Goal: Information Seeking & Learning: Understand process/instructions

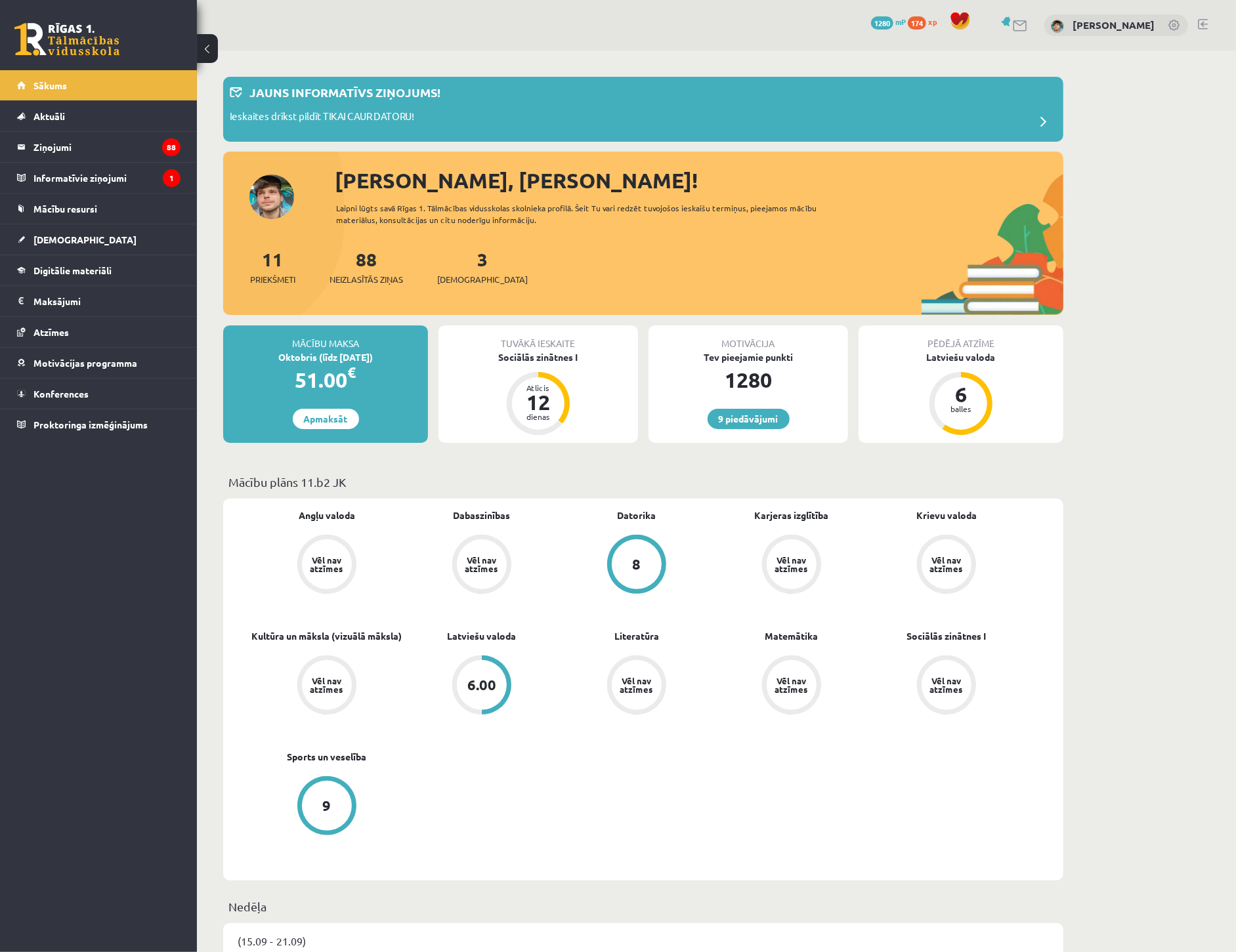
click at [143, 146] on legend "Ziņojumi 88" at bounding box center [107, 147] width 147 height 30
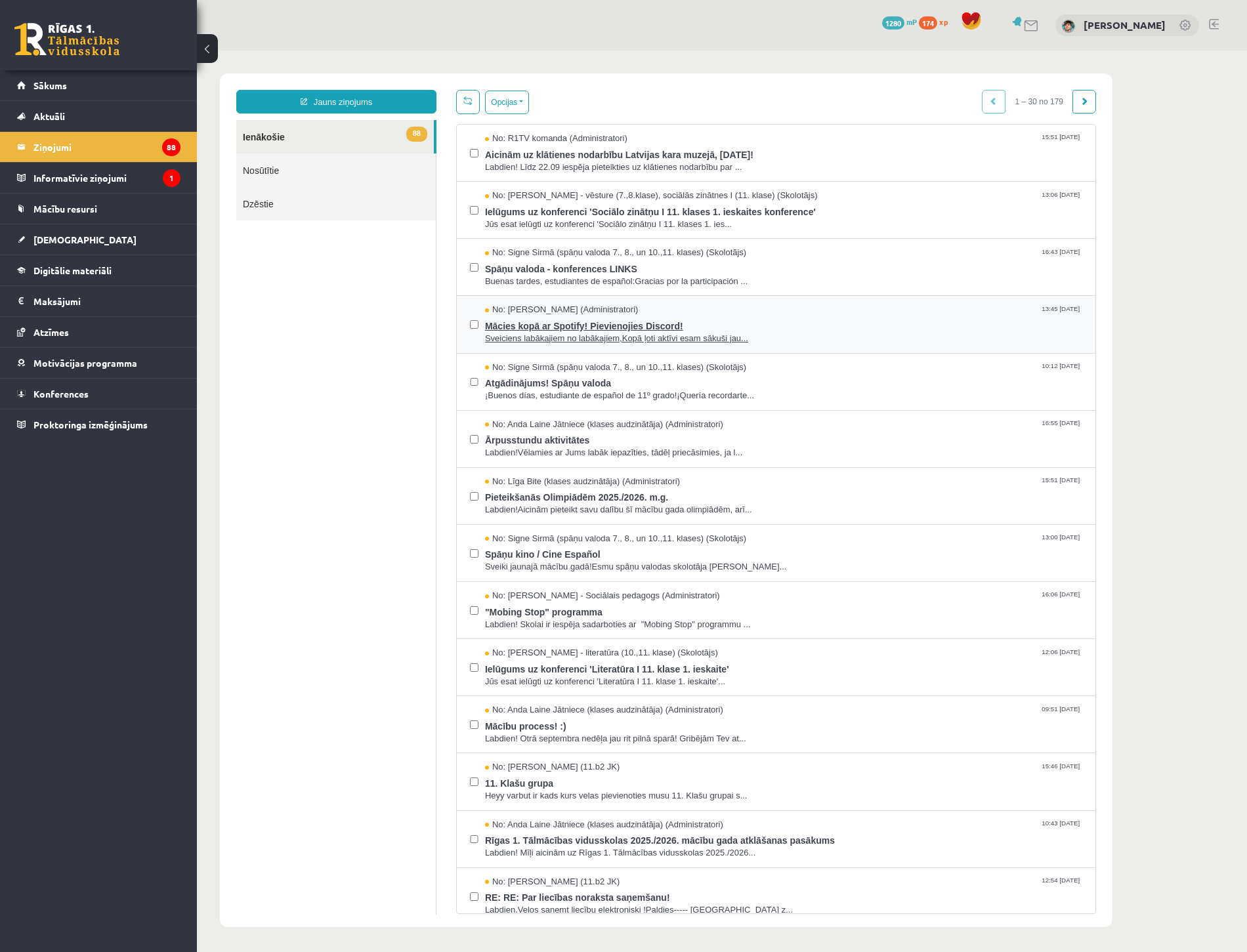
click at [539, 327] on span "Mācies kopā ar Spotify! Pievienojies Discord!" at bounding box center [784, 325] width 597 height 17
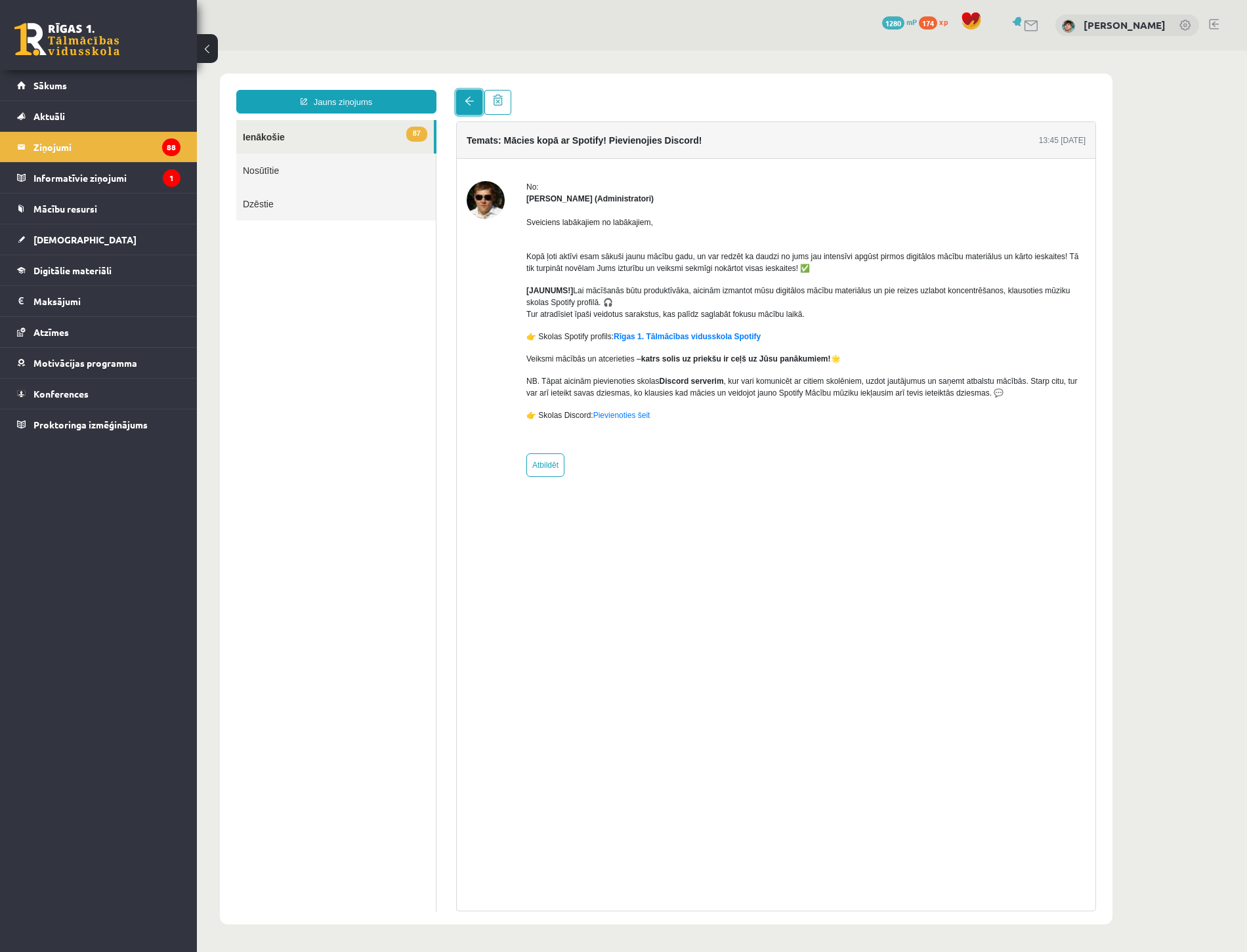
click at [463, 91] on link at bounding box center [469, 102] width 26 height 25
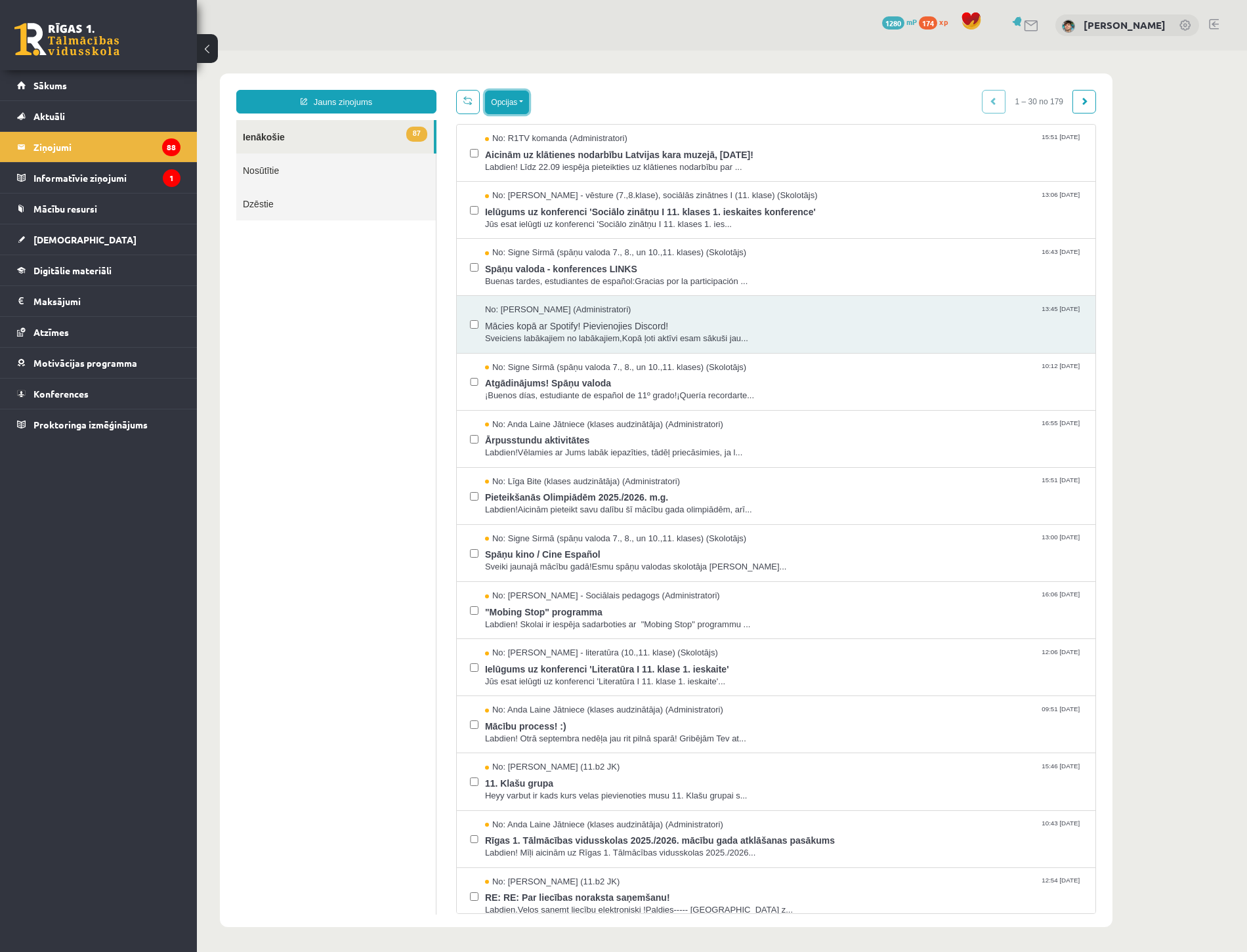
click at [519, 100] on button "Opcijas" at bounding box center [506, 102] width 44 height 23
click at [556, 134] on link "Atzīmēt visus ziņojumus" at bounding box center [587, 130] width 172 height 13
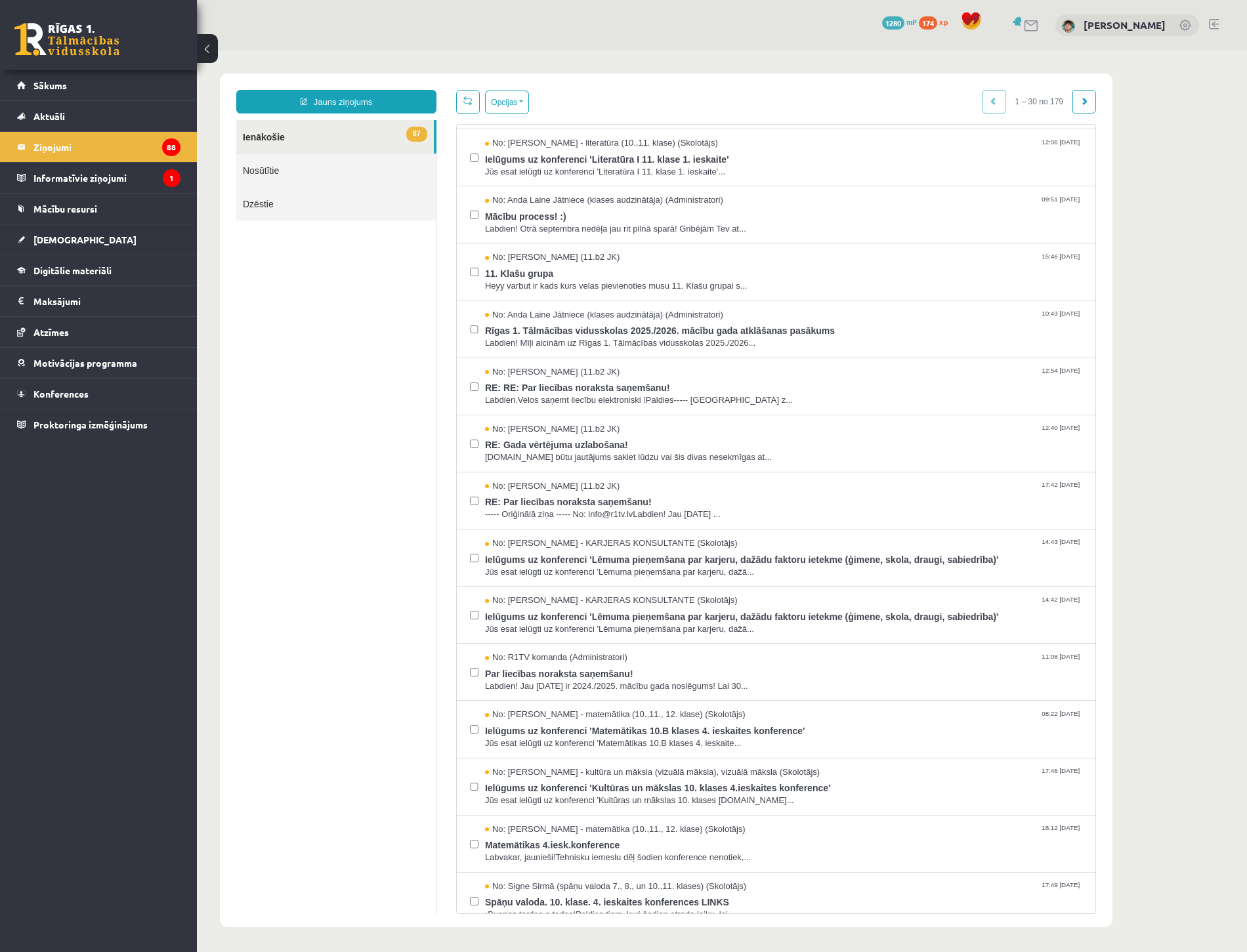
scroll to position [146, 0]
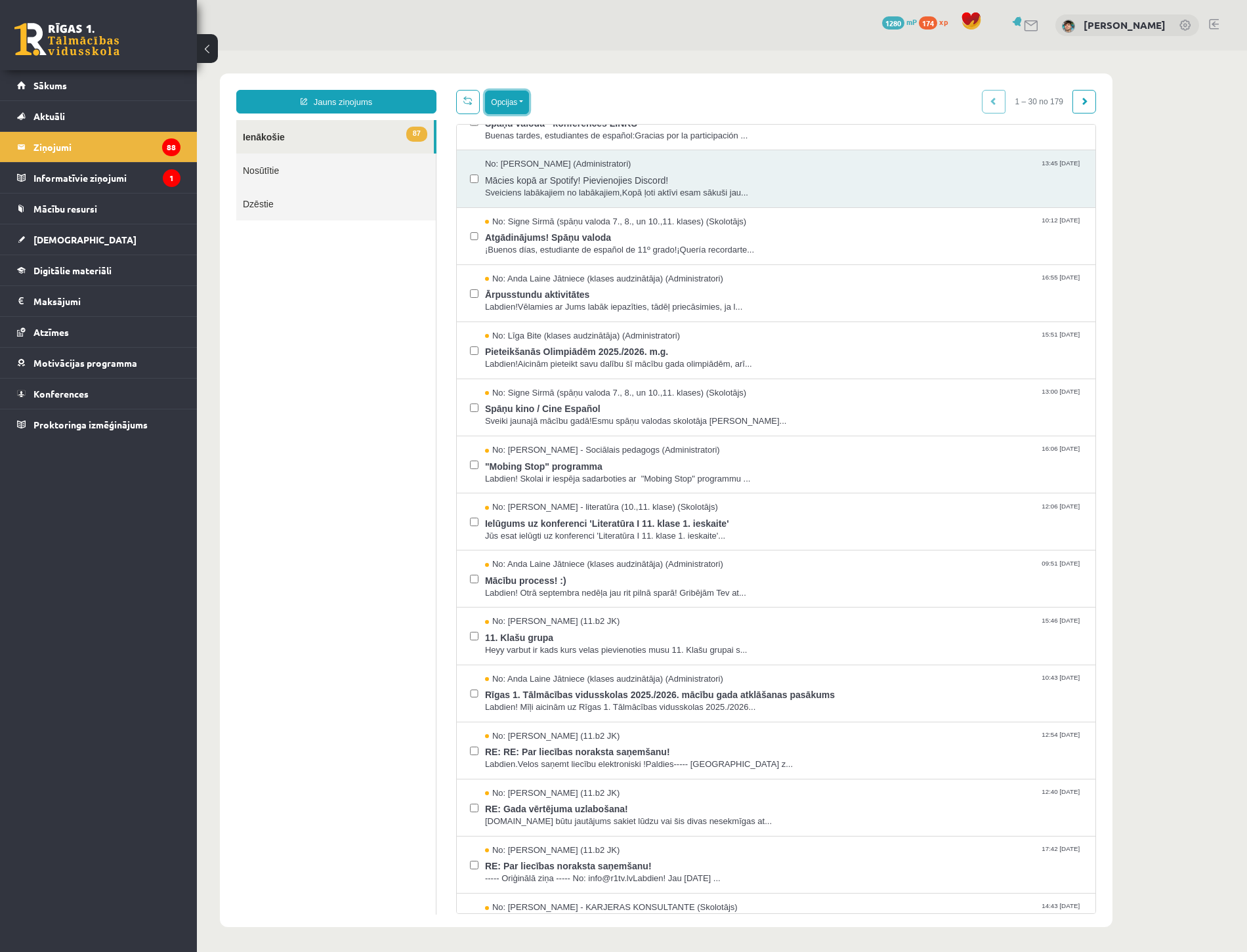
click at [494, 101] on button "Opcijas" at bounding box center [506, 102] width 44 height 23
click at [556, 198] on link "Atzīmēt izvēlētos kā lasītus" at bounding box center [561, 197] width 121 height 13
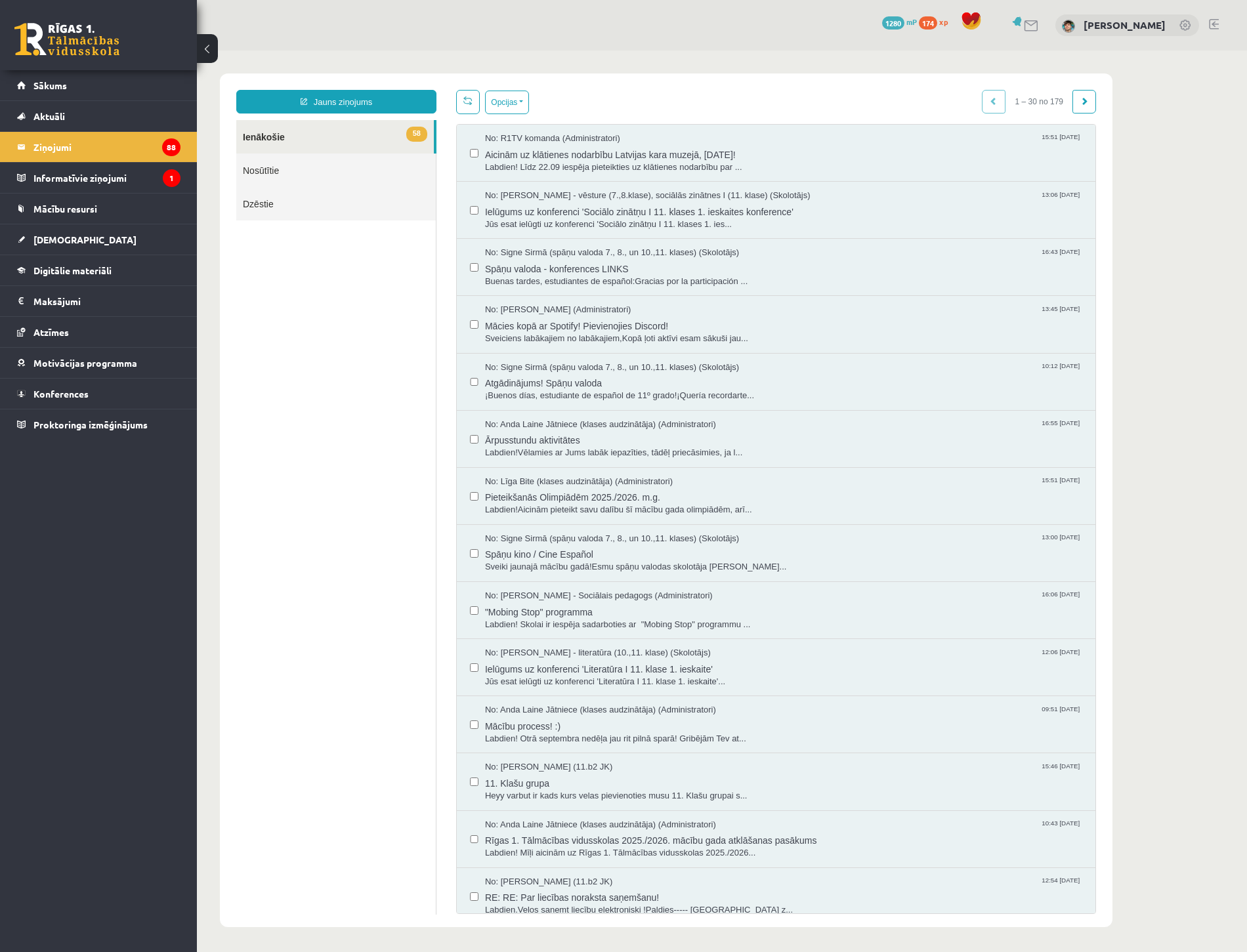
scroll to position [0, 0]
click at [319, 277] on ul "58 Ienākošie Nosūtītie Dzēstie" at bounding box center [336, 517] width 200 height 795
click at [756, 105] on div "Opcijas Atzīmēt visus ziņojumus Atcelt izvēlētos Atzīmēt visus kā lasītus Atzīm…" at bounding box center [775, 102] width 639 height 24
click at [470, 102] on span at bounding box center [468, 100] width 9 height 9
click at [1085, 102] on span at bounding box center [1084, 101] width 7 height 7
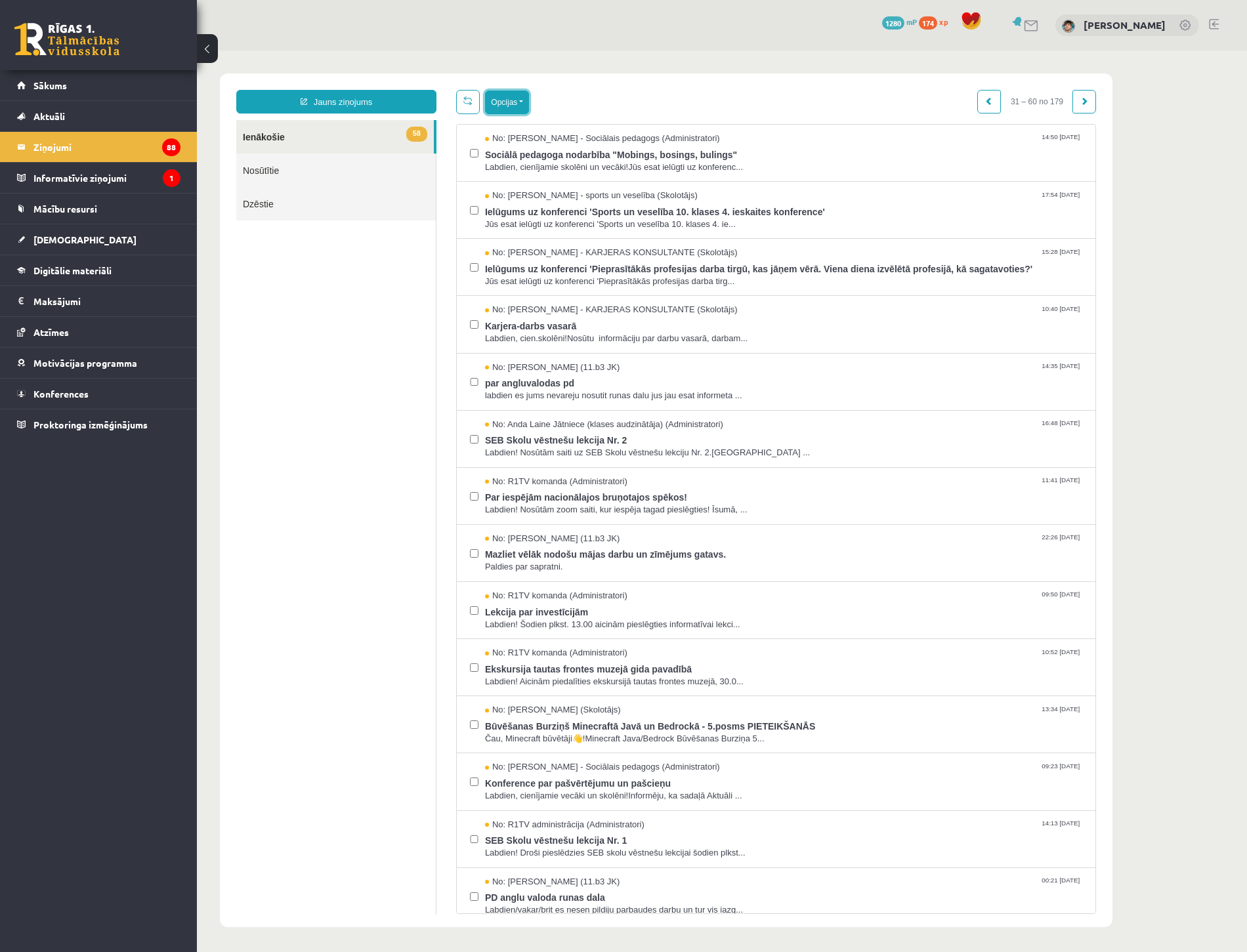
click at [496, 96] on button "Opcijas" at bounding box center [506, 102] width 44 height 23
click at [523, 132] on link "Atzīmēt visus ziņojumus" at bounding box center [587, 130] width 172 height 13
click at [507, 111] on button "Opcijas" at bounding box center [506, 102] width 44 height 23
click at [547, 200] on link "Atzīmēt izvēlētos kā lasītus" at bounding box center [561, 197] width 121 height 13
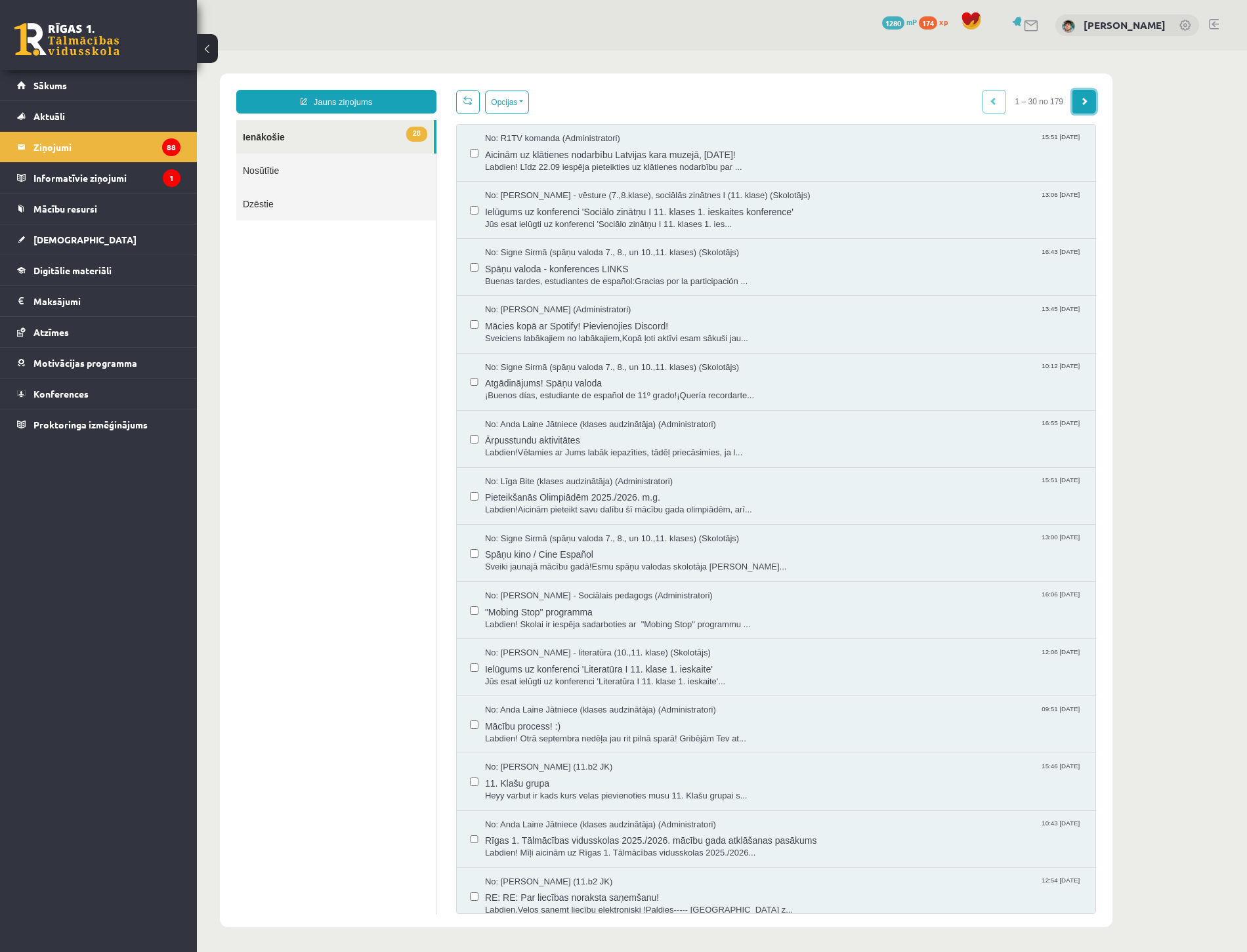
click at [1082, 101] on span at bounding box center [1084, 101] width 7 height 7
click at [510, 96] on button "Opcijas" at bounding box center [506, 102] width 44 height 23
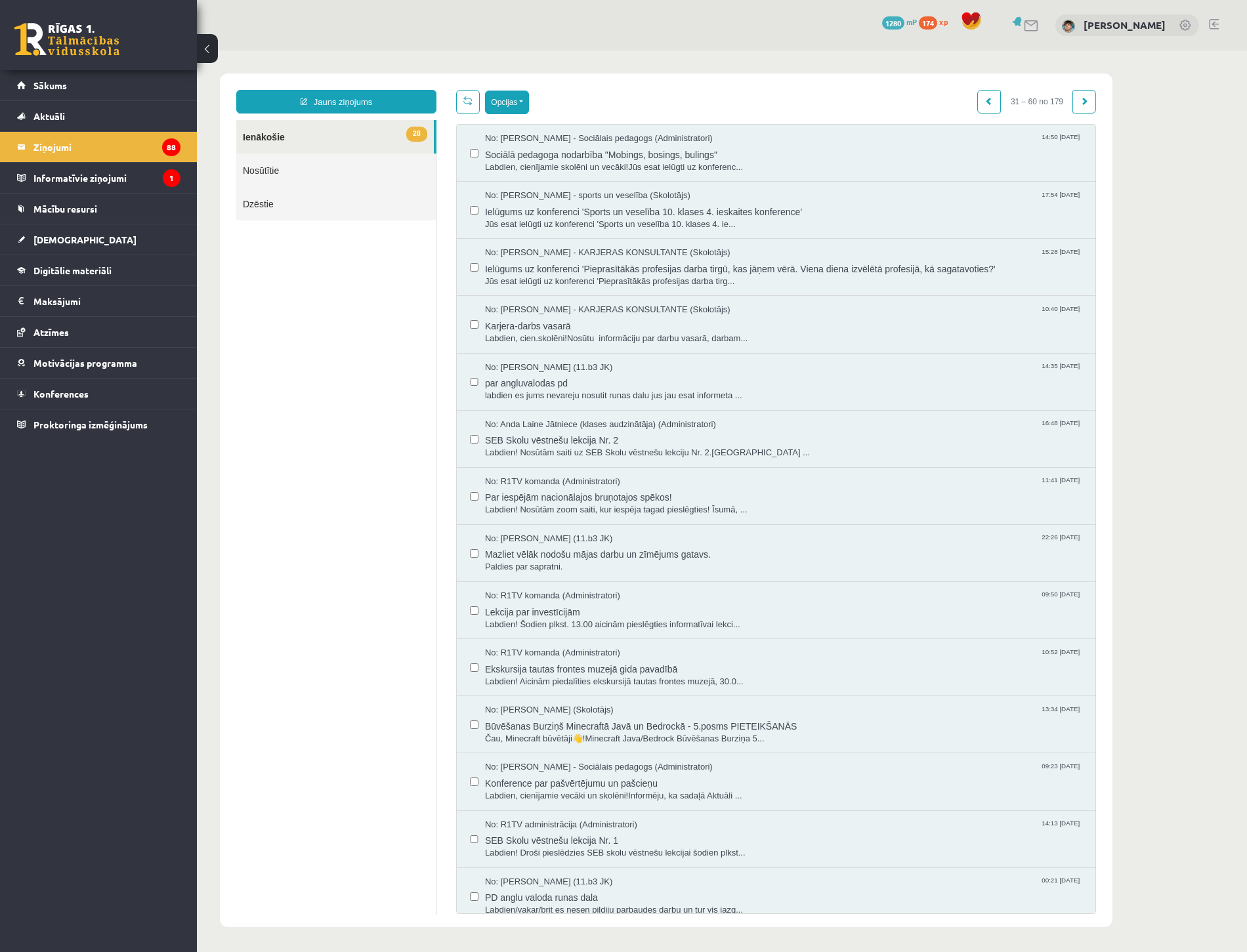
click at [503, 92] on button "Opcijas" at bounding box center [506, 102] width 44 height 23
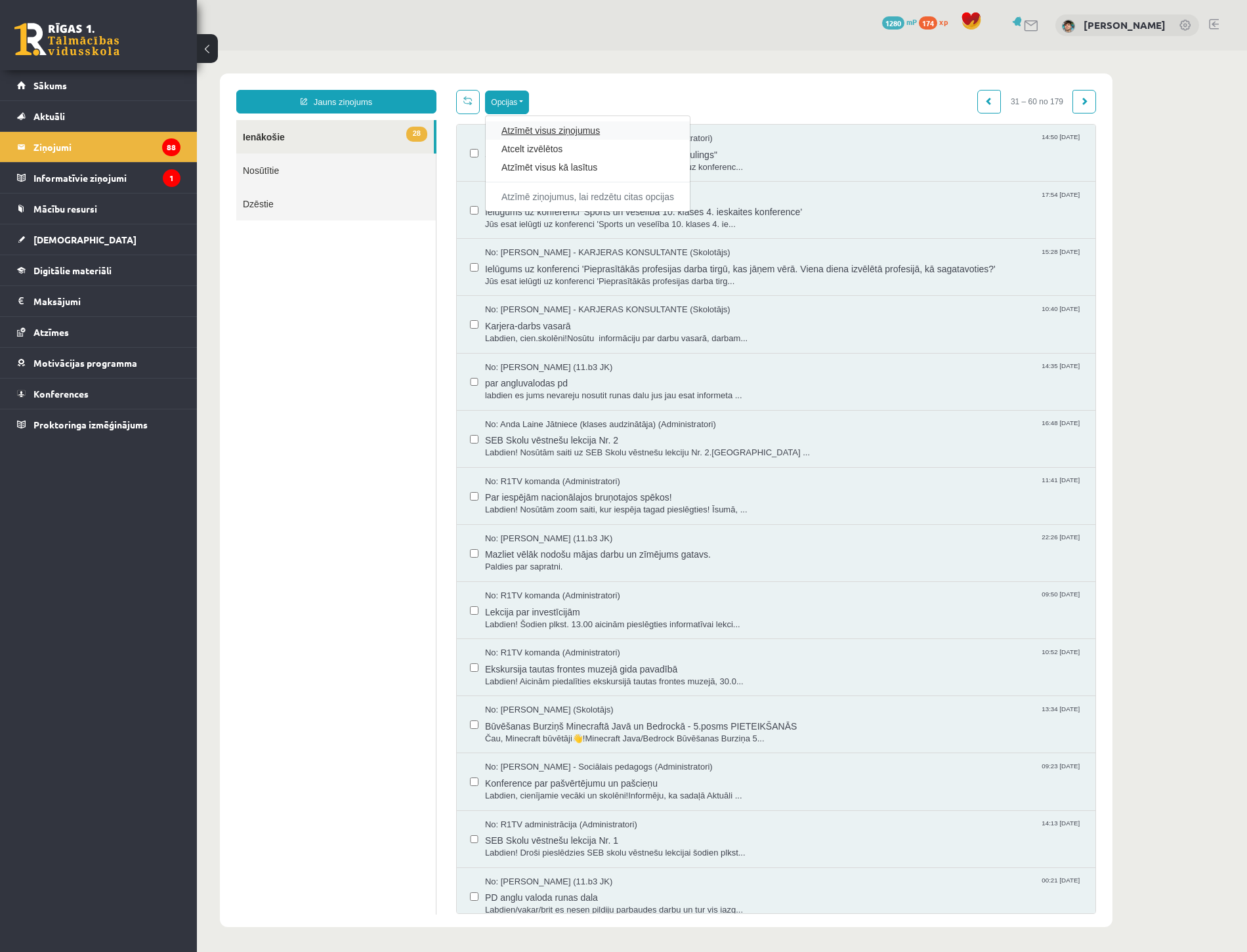
click at [509, 131] on link "Atzīmēt visus ziņojumus" at bounding box center [587, 130] width 172 height 13
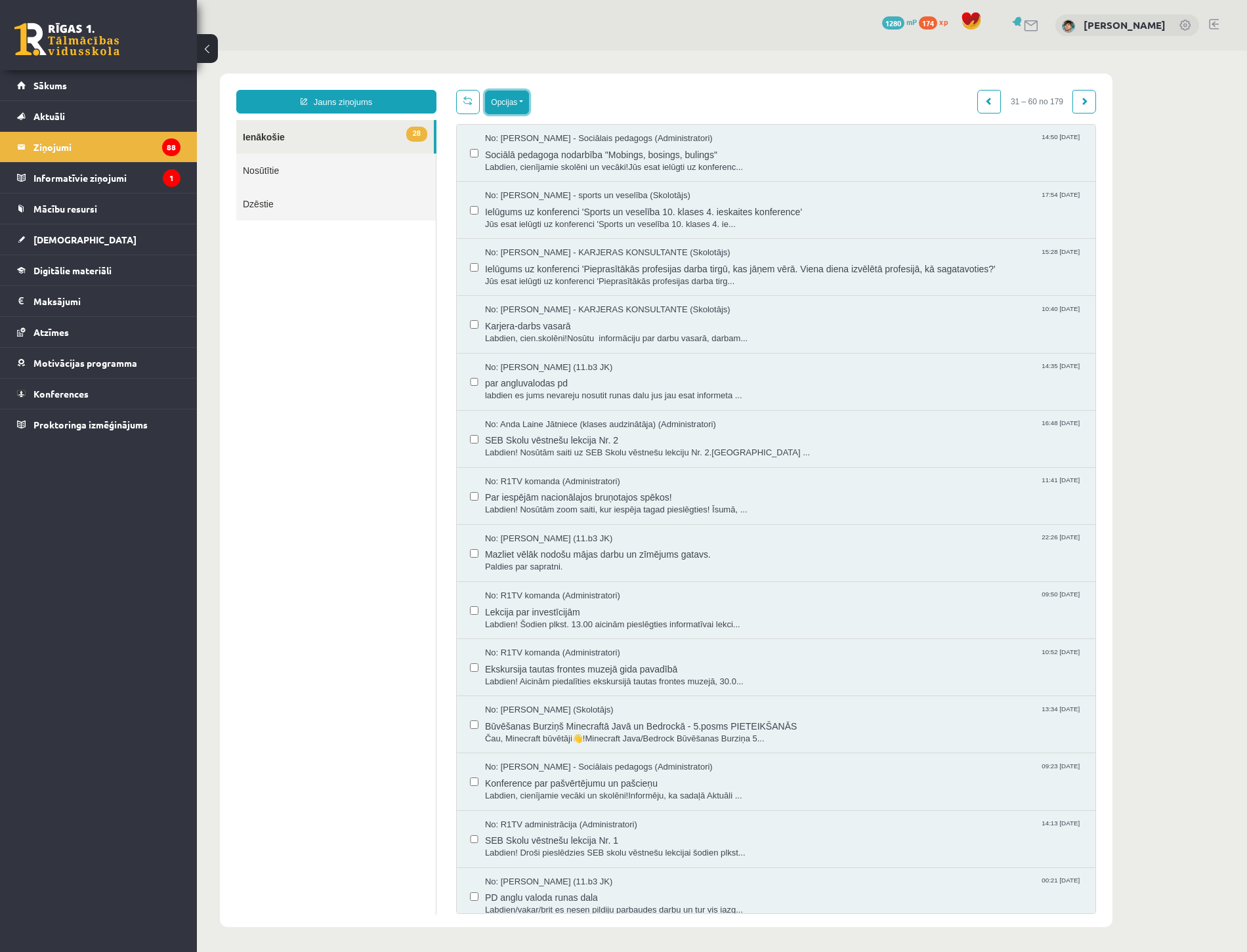
click at [515, 99] on button "Opcijas" at bounding box center [506, 102] width 44 height 23
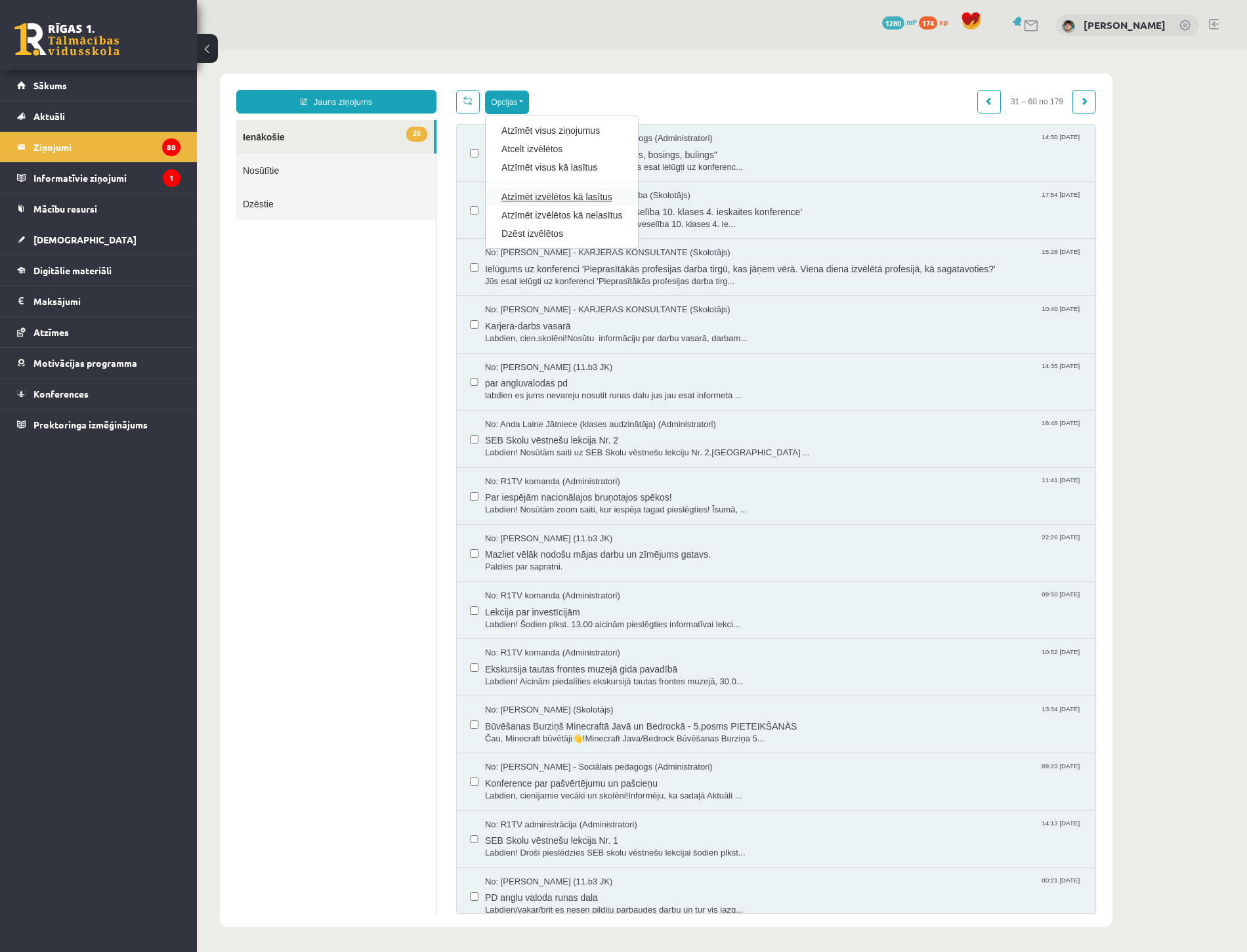
click at [527, 194] on link "Atzīmēt izvēlētos kā lasītus" at bounding box center [561, 197] width 121 height 13
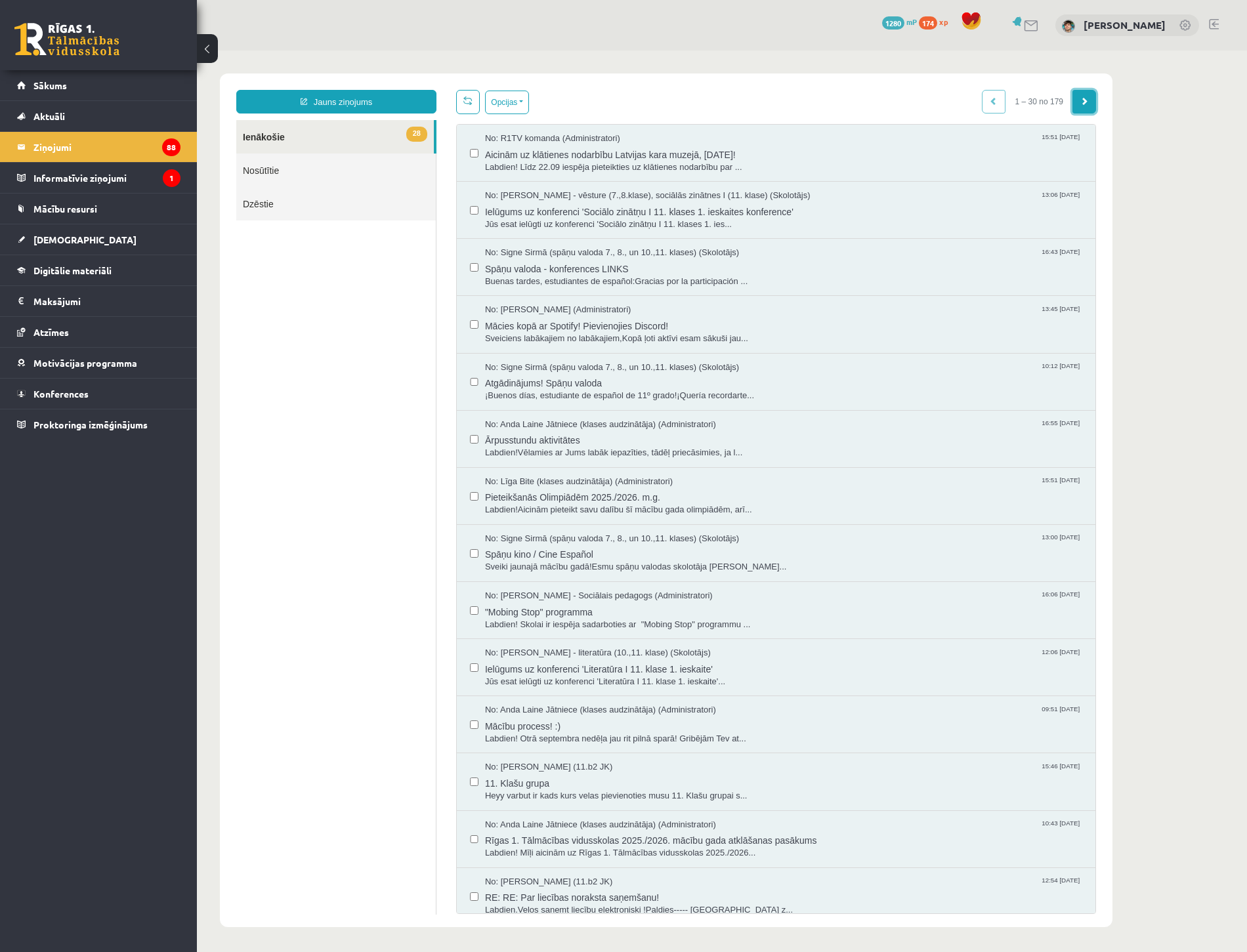
click at [1080, 102] on span at bounding box center [1084, 101] width 7 height 7
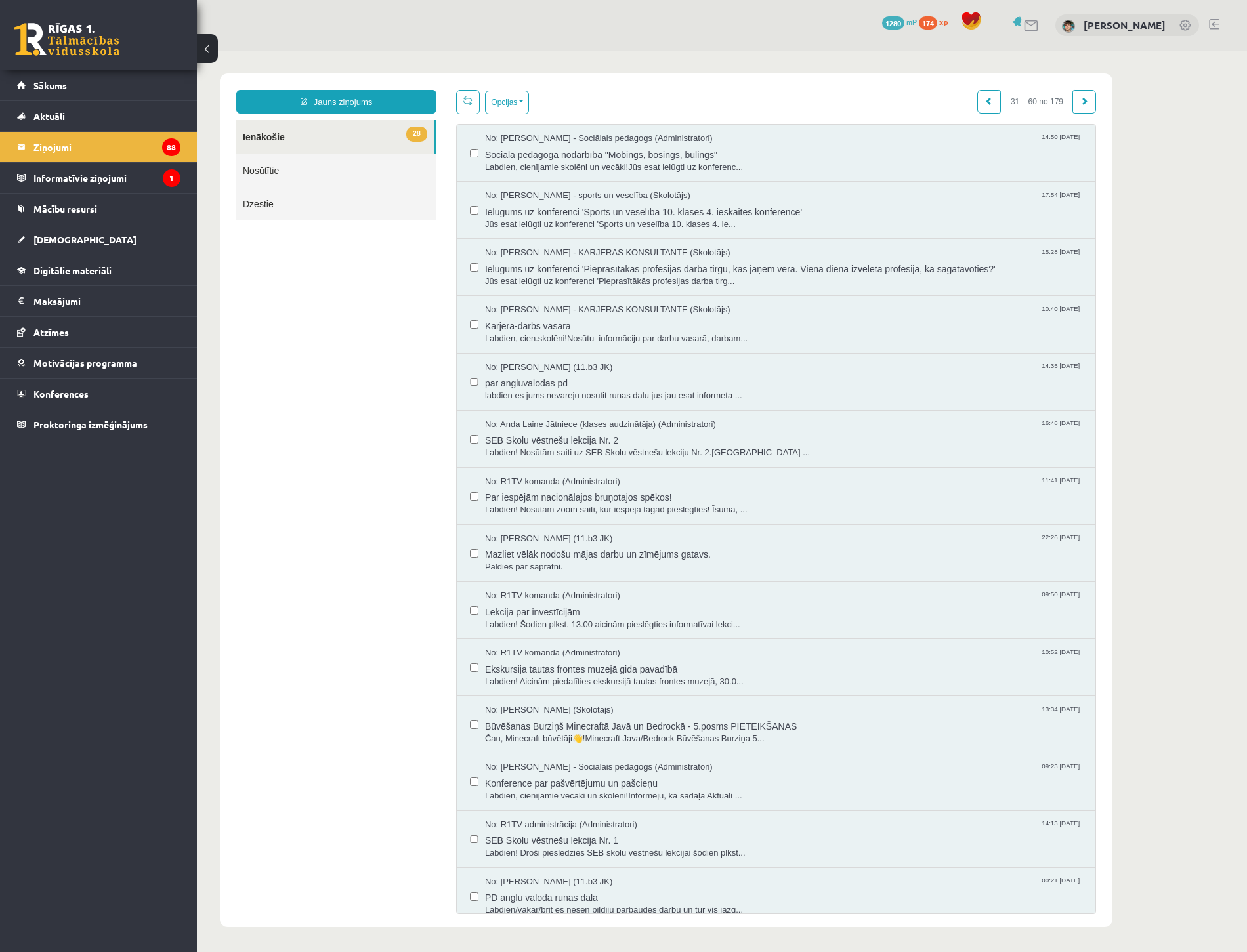
click at [1080, 105] on span at bounding box center [1084, 101] width 7 height 7
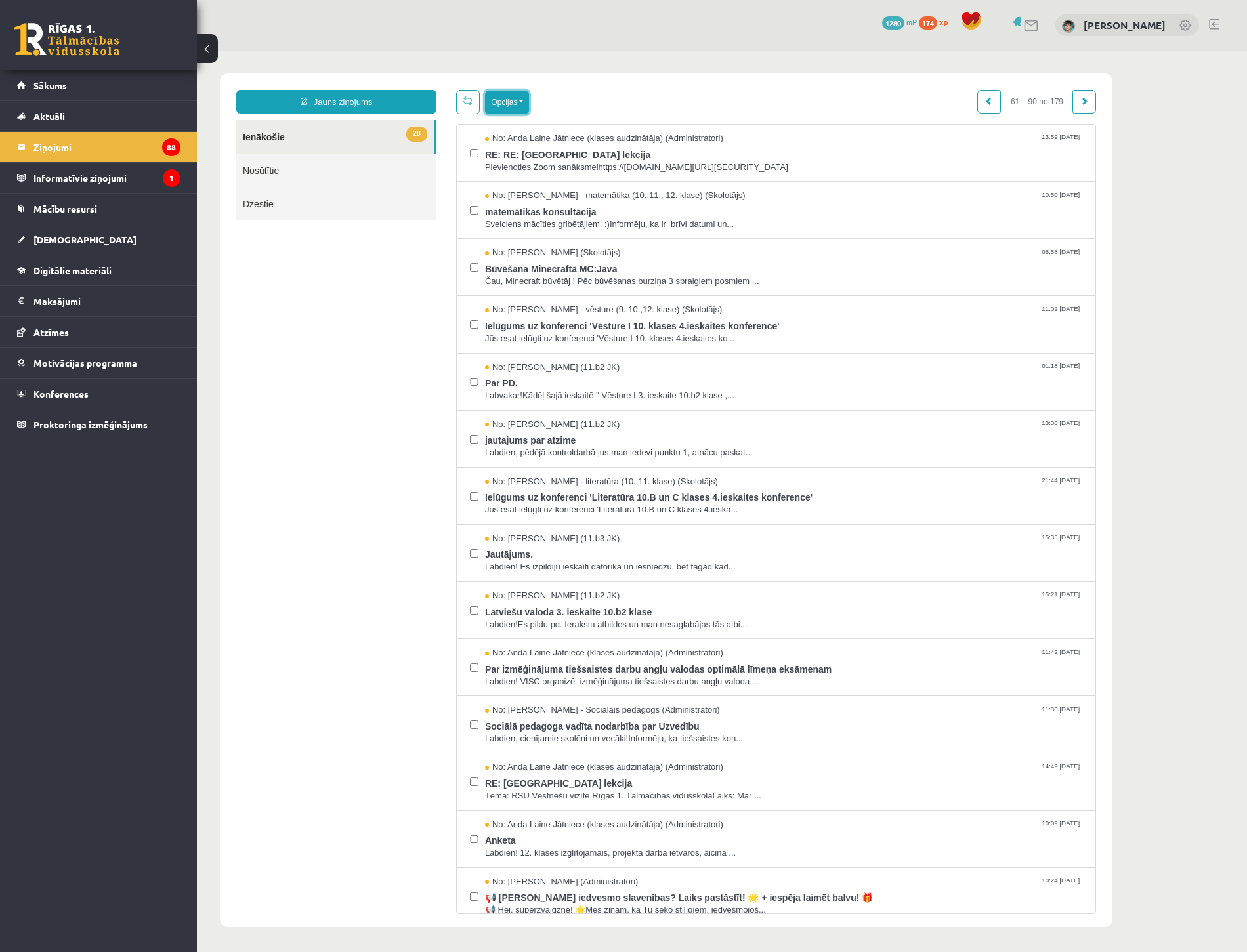
click at [521, 100] on button "Opcijas" at bounding box center [506, 102] width 44 height 23
click at [538, 130] on link "Atzīmēt visus ziņojumus" at bounding box center [587, 130] width 172 height 13
click at [535, 105] on div "Opcijas Atzīmēt visus ziņojumus Atcelt izvēlētos Atzīmēt visus kā lasītus Atzīm…" at bounding box center [775, 102] width 639 height 24
click at [523, 103] on button "Opcijas" at bounding box center [506, 102] width 44 height 23
click at [572, 198] on link "Atzīmēt izvēlētos kā lasītus" at bounding box center [561, 197] width 121 height 13
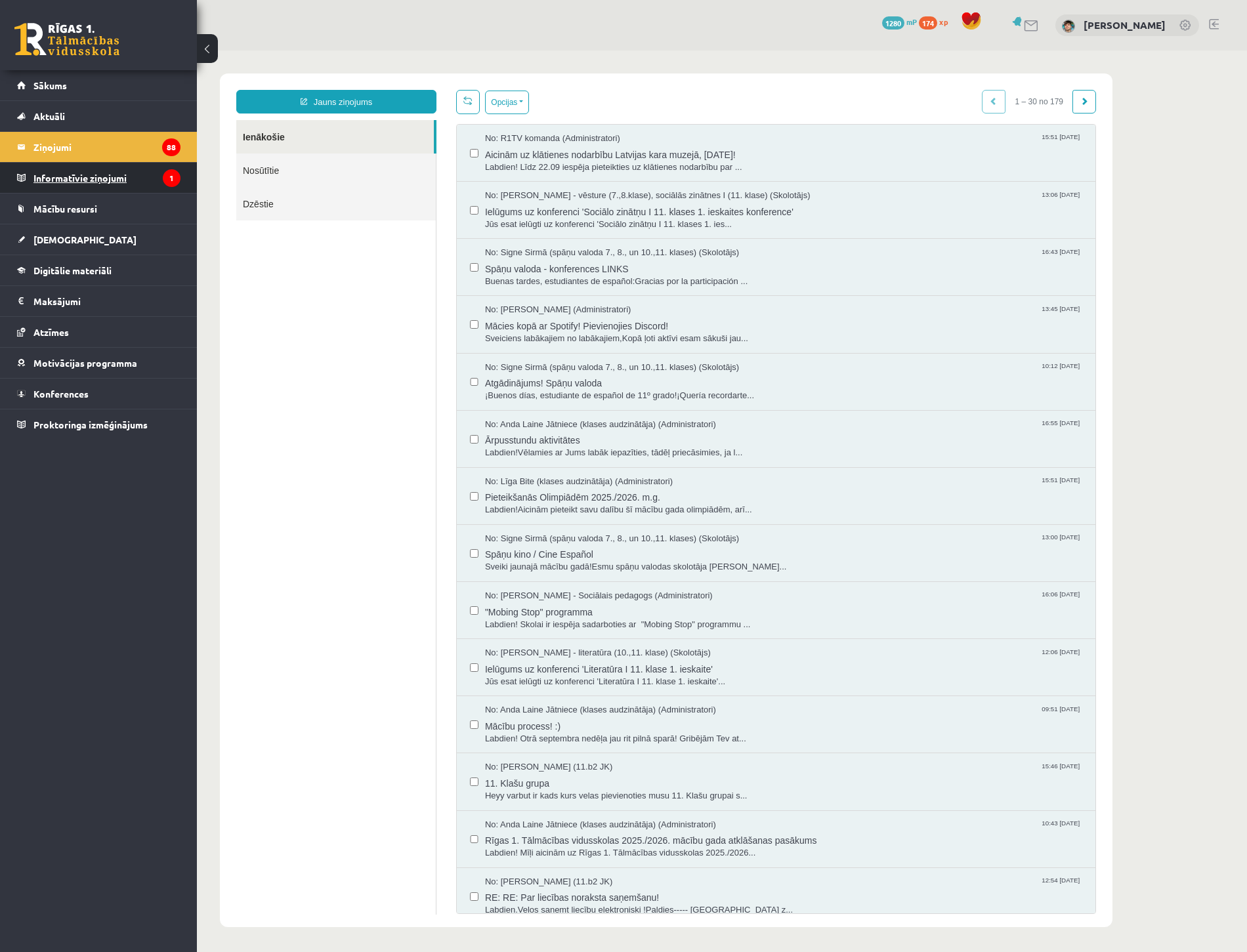
click at [149, 175] on legend "Informatīvie ziņojumi 1" at bounding box center [107, 178] width 147 height 30
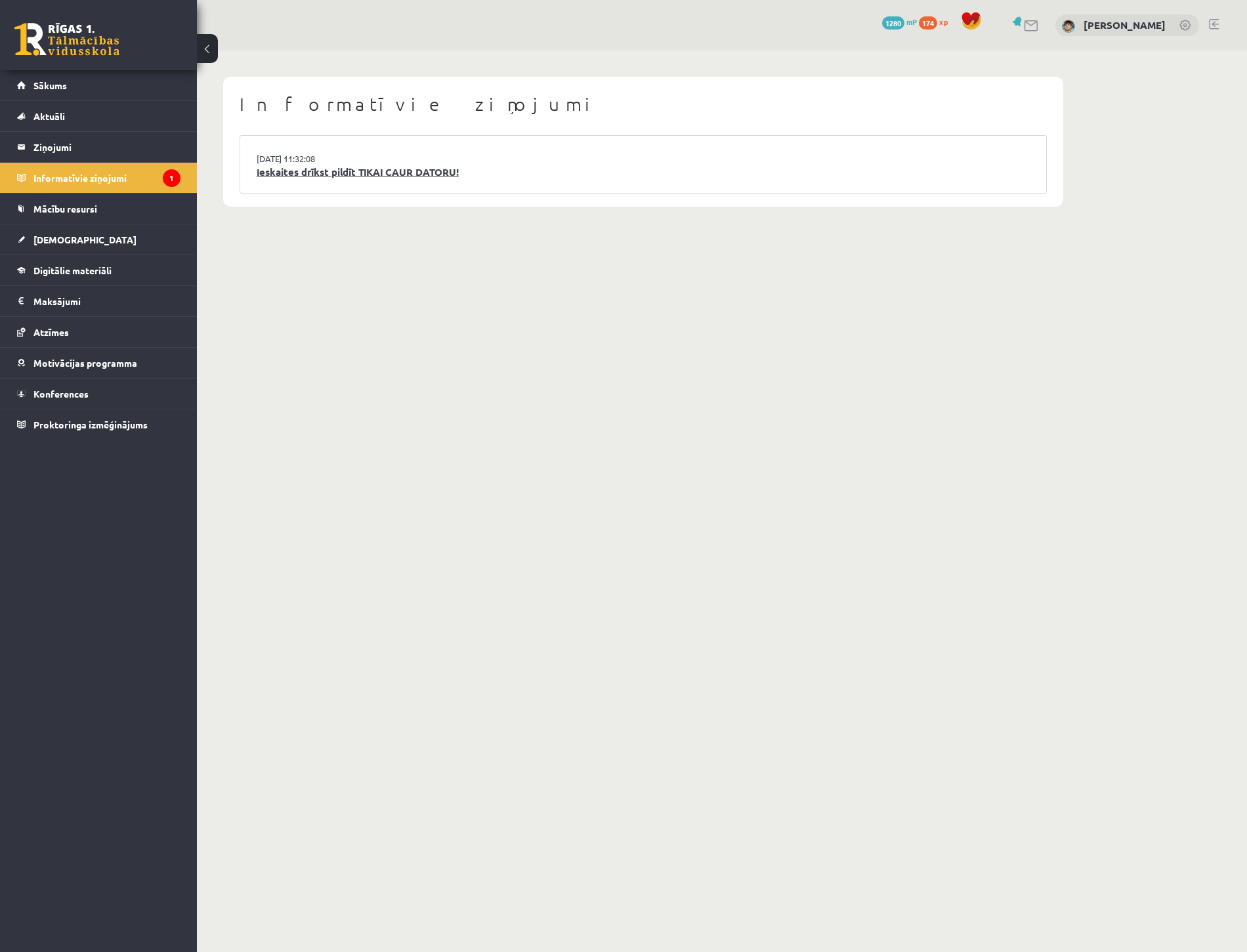
click at [435, 170] on link "Ieskaites drīkst pildīt TIKAI CAUR DATORU!" at bounding box center [643, 172] width 773 height 15
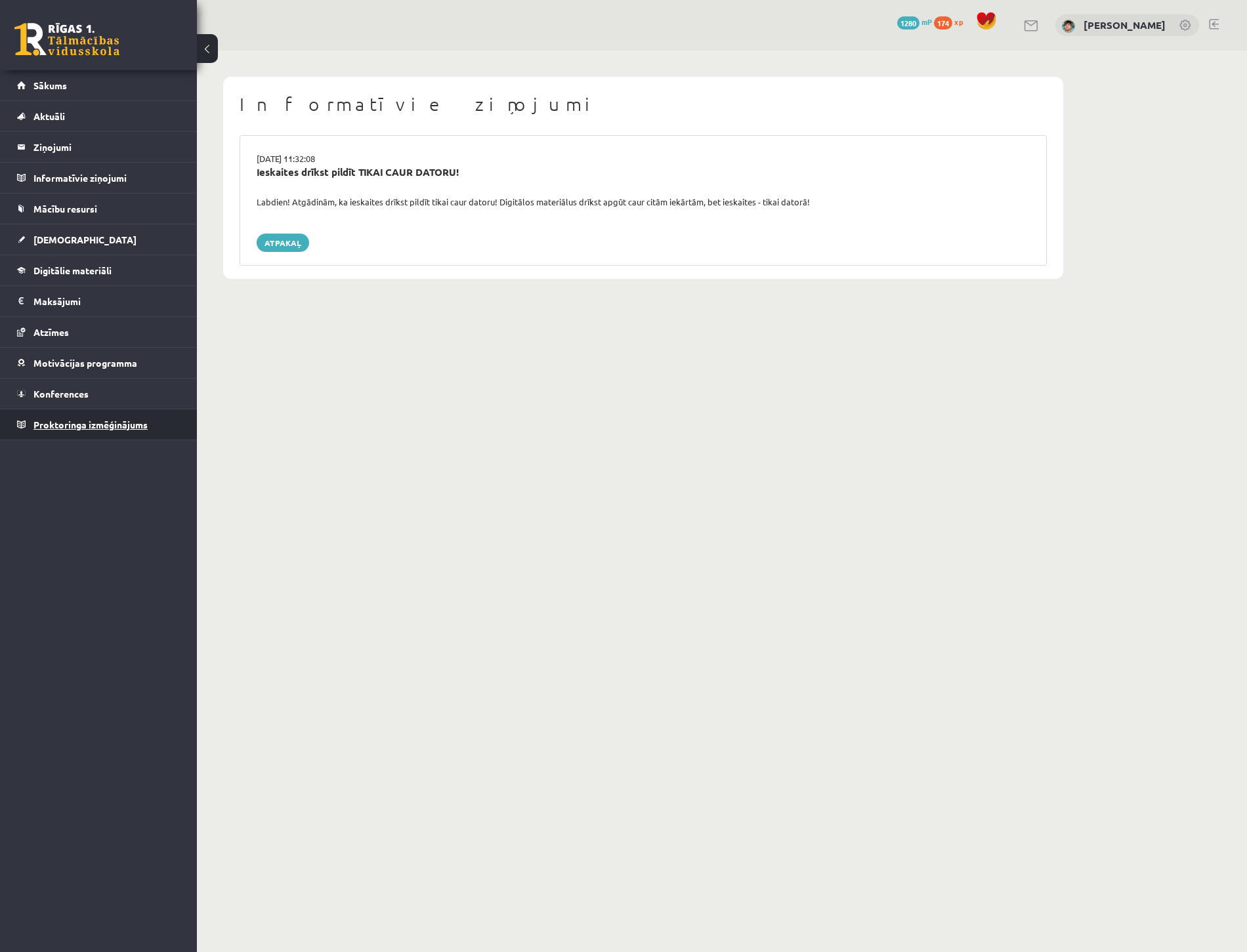
click at [101, 428] on span "Proktoringa izmēģinājums" at bounding box center [91, 424] width 114 height 12
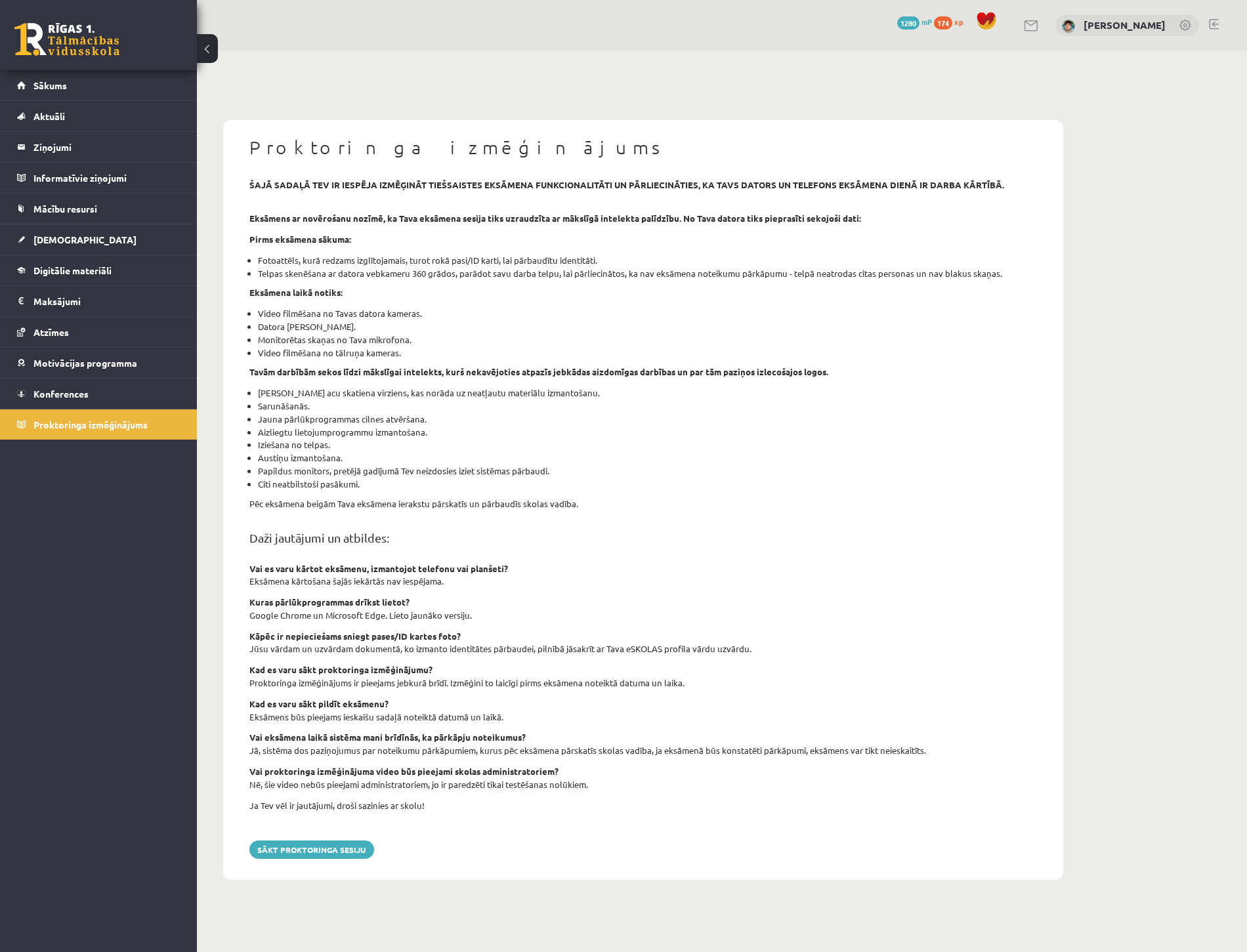
drag, startPoint x: 589, startPoint y: 602, endPoint x: 741, endPoint y: 505, distance: 180.3
click at [741, 505] on p "Pēc eksāmena beigām Tava eksāmena ierakstu pārskatīs un pārbaudīs skolas vadība." at bounding box center [642, 504] width 787 height 13
